Goal: Use online tool/utility: Use online tool/utility

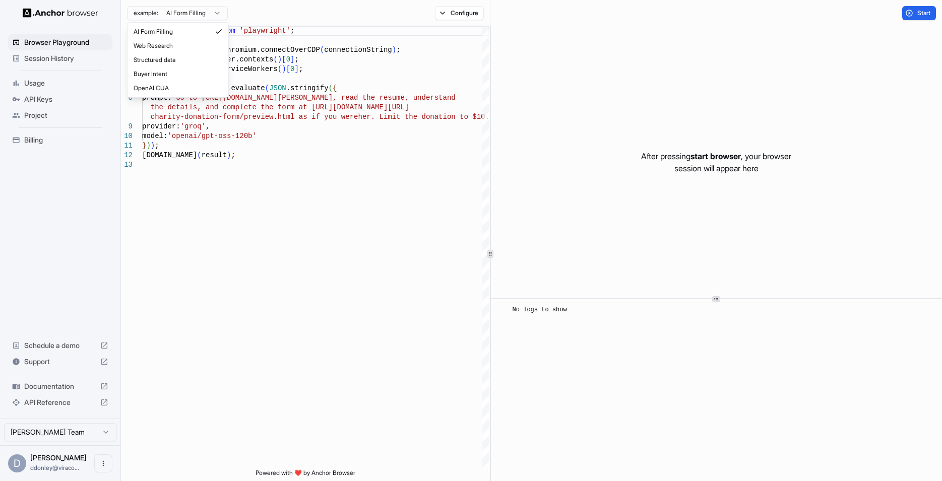
click at [207, 14] on html "Browser Playground Session History Usage API Keys Project Billing Schedule a de…" at bounding box center [471, 240] width 942 height 481
click at [217, 15] on html "Browser Playground Session History Usage API Keys Project Billing Schedule a de…" at bounding box center [471, 240] width 942 height 481
click at [457, 18] on button "Configure" at bounding box center [459, 13] width 49 height 14
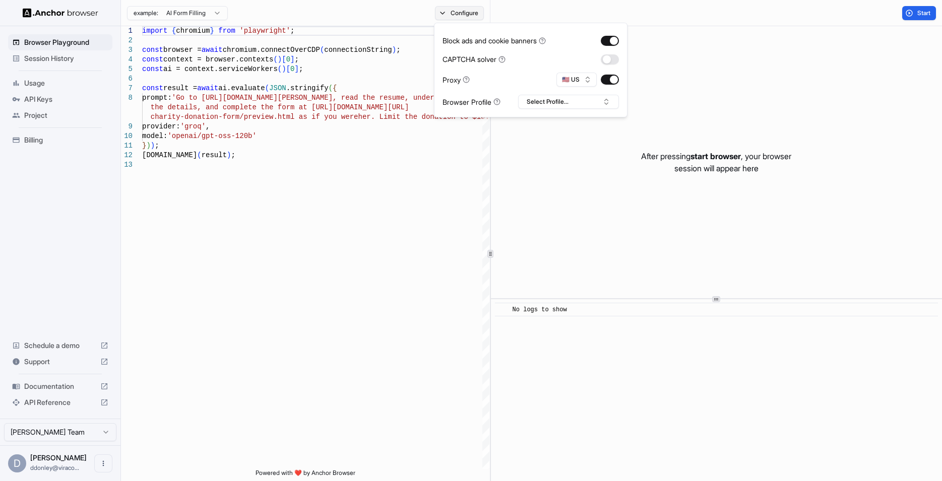
click at [481, 13] on button "Configure" at bounding box center [459, 13] width 49 height 14
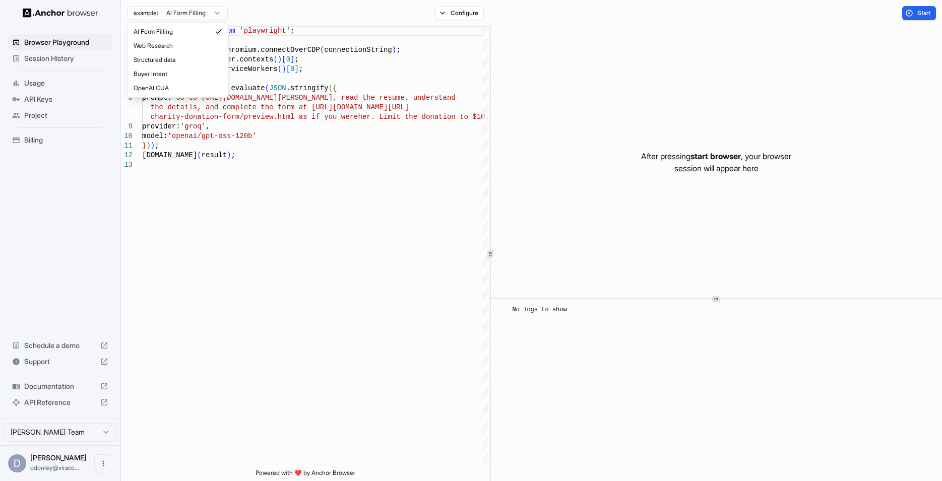
click at [212, 18] on html "Browser Playground Session History Usage API Keys Project Billing Schedule a de…" at bounding box center [471, 240] width 942 height 481
click at [203, 16] on html "Browser Playground Session History Usage API Keys Project Billing Schedule a de…" at bounding box center [471, 240] width 942 height 481
click at [924, 14] on span "Start" at bounding box center [924, 13] width 14 height 8
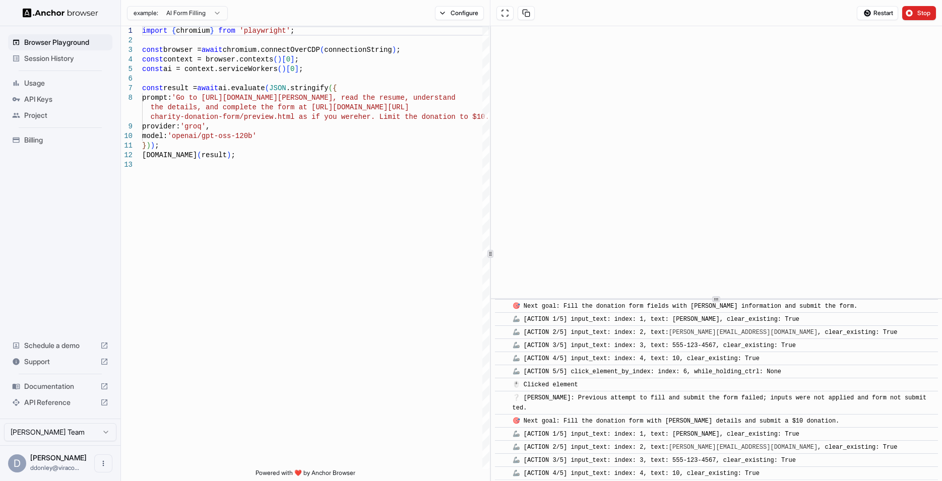
scroll to position [580, 0]
click at [915, 13] on button "Stop" at bounding box center [919, 13] width 34 height 14
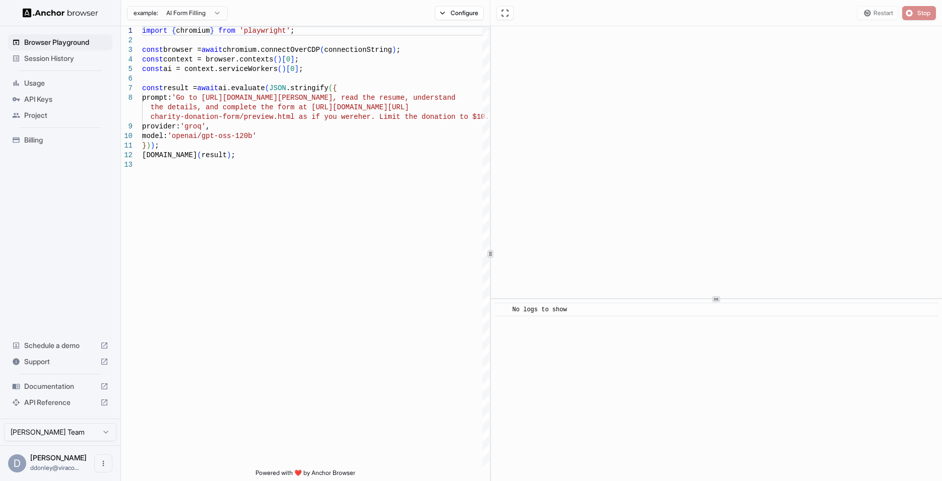
scroll to position [0, 0]
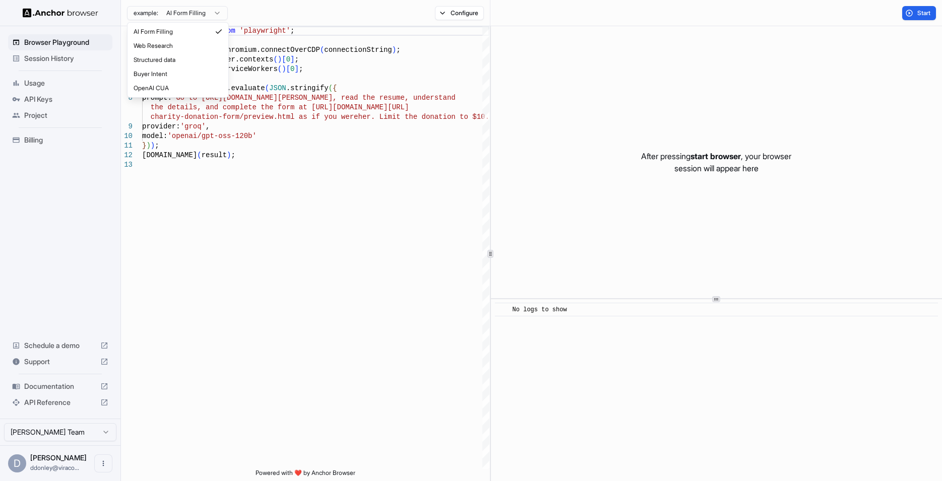
click at [202, 10] on html "Browser Playground Session History Usage API Keys Project Billing Schedule a de…" at bounding box center [471, 240] width 942 height 481
click at [424, 9] on div "example: AI Form Filling Configure" at bounding box center [305, 13] width 369 height 26
click at [447, 7] on button "Configure" at bounding box center [459, 13] width 49 height 14
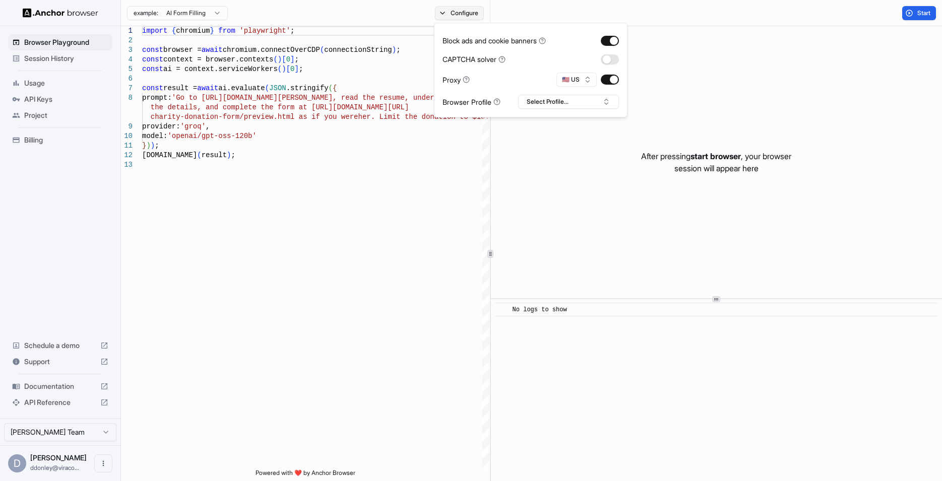
click at [447, 7] on button "Configure" at bounding box center [459, 13] width 49 height 14
click at [258, 169] on div "import { chromium } from 'playwright' ; const browser = await chromium.connectO…" at bounding box center [315, 314] width 347 height 577
